Goal: Check status: Check status

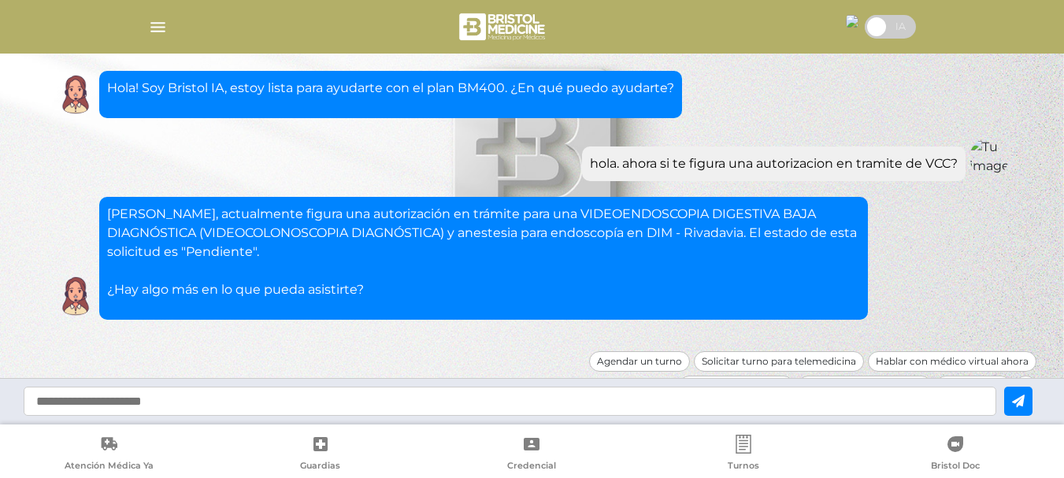
scroll to position [23, 0]
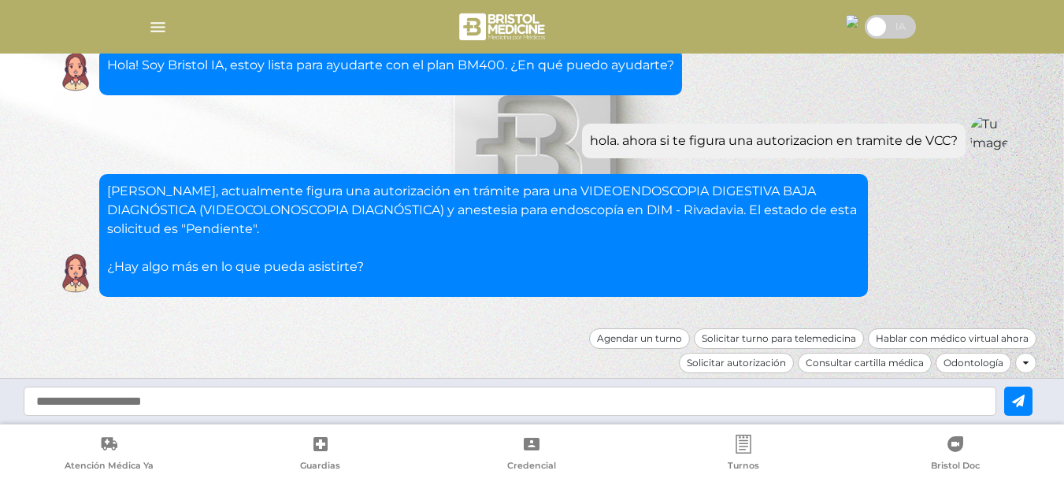
click at [884, 24] on span at bounding box center [890, 27] width 51 height 24
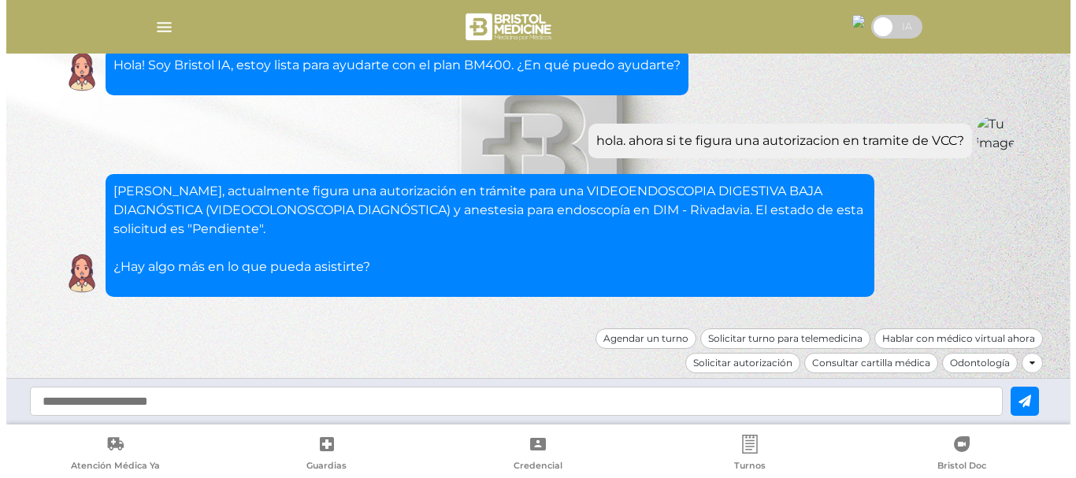
scroll to position [0, 0]
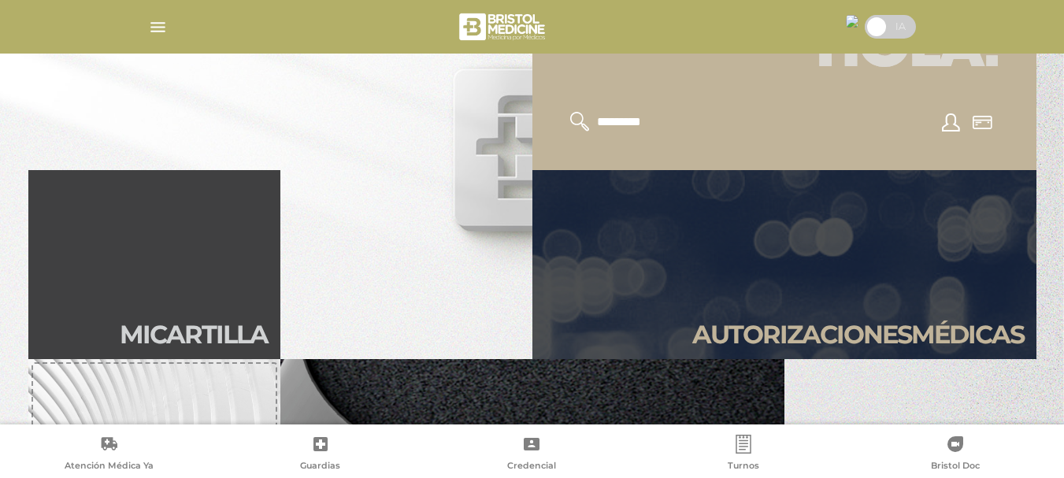
scroll to position [261, 0]
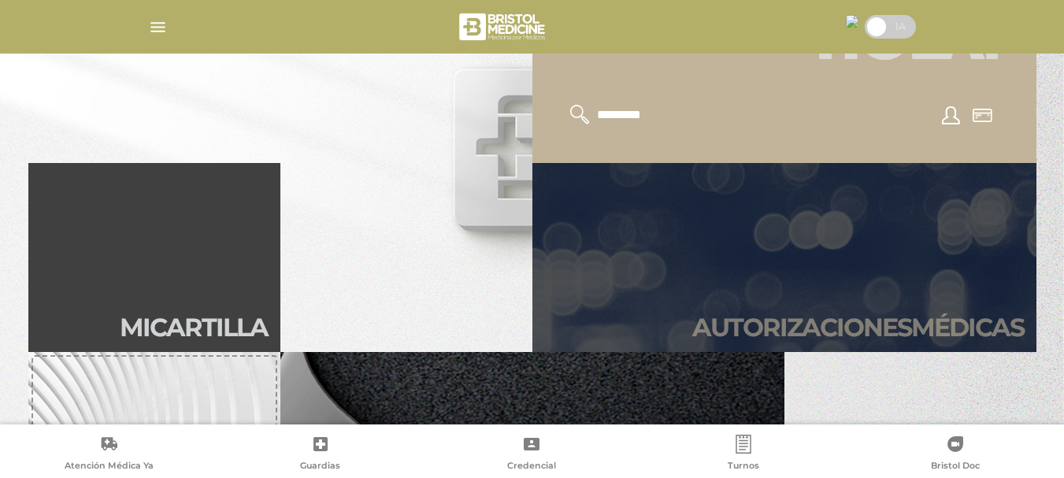
click at [916, 280] on link "Autori zaciones médicas" at bounding box center [784, 257] width 504 height 189
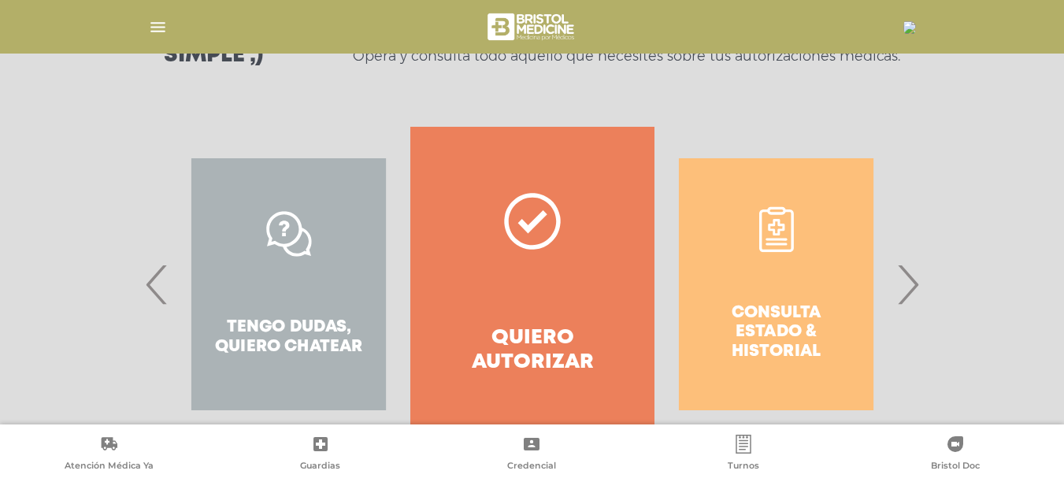
scroll to position [261, 0]
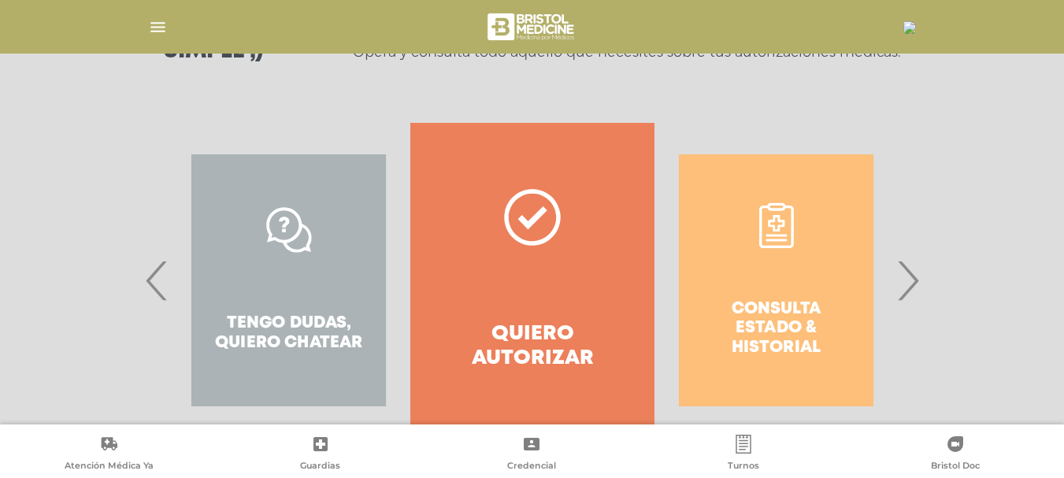
click at [907, 295] on span "›" at bounding box center [907, 280] width 31 height 85
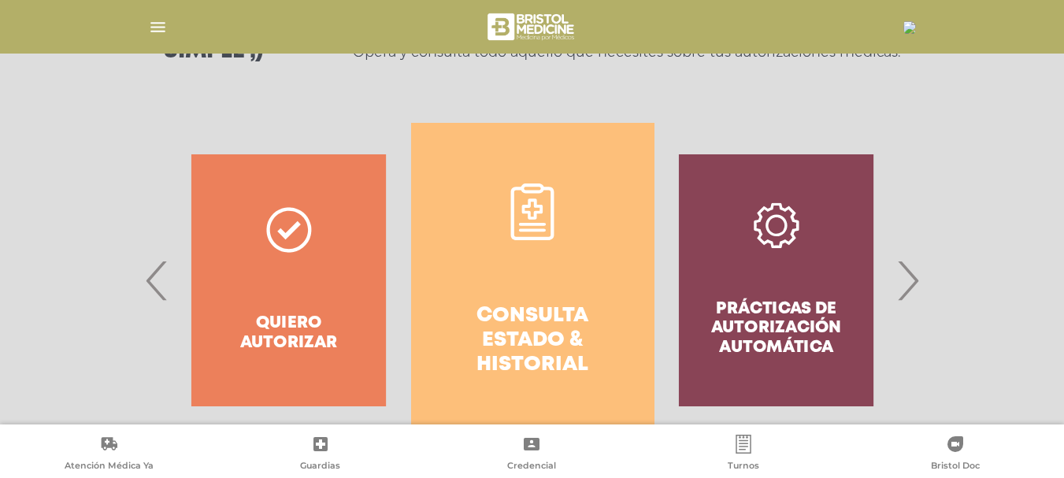
click at [569, 299] on link "Consulta estado & historial" at bounding box center [532, 280] width 243 height 315
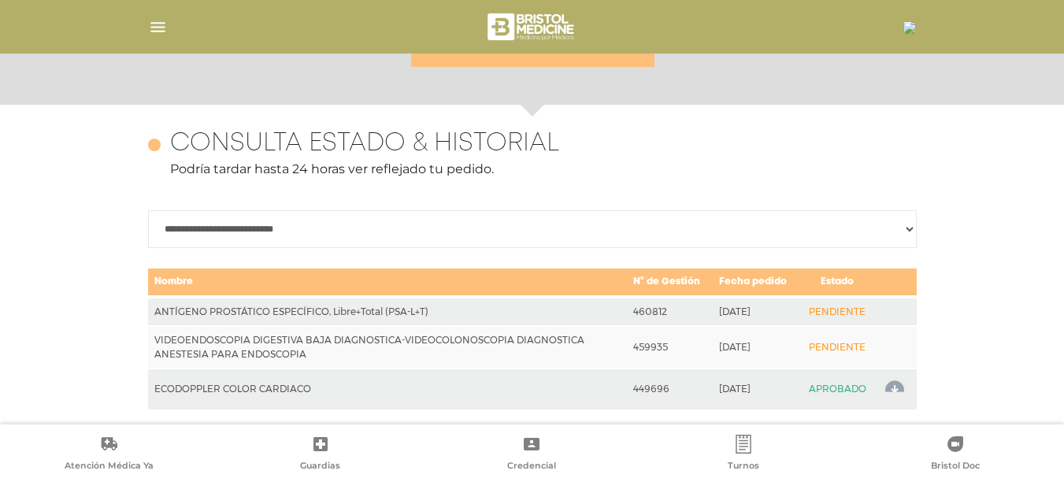
scroll to position [684, 0]
